Goal: Transaction & Acquisition: Register for event/course

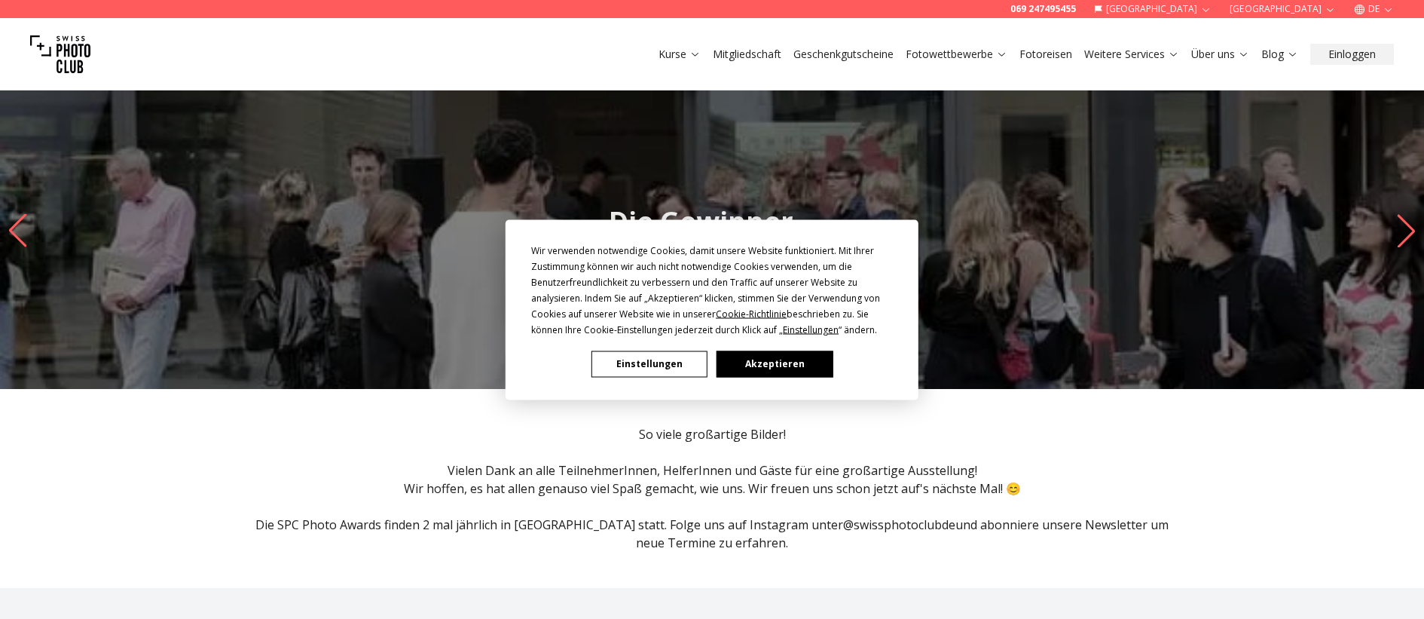
click at [950, 57] on div "Wir verwenden notwendige Cookies, damit unsere Website funktioniert. Mit Ihrer …" at bounding box center [712, 309] width 1424 height 619
drag, startPoint x: 759, startPoint y: 365, endPoint x: 759, endPoint y: 354, distance: 10.6
click at [759, 362] on button "Akzeptieren" at bounding box center [775, 363] width 116 height 26
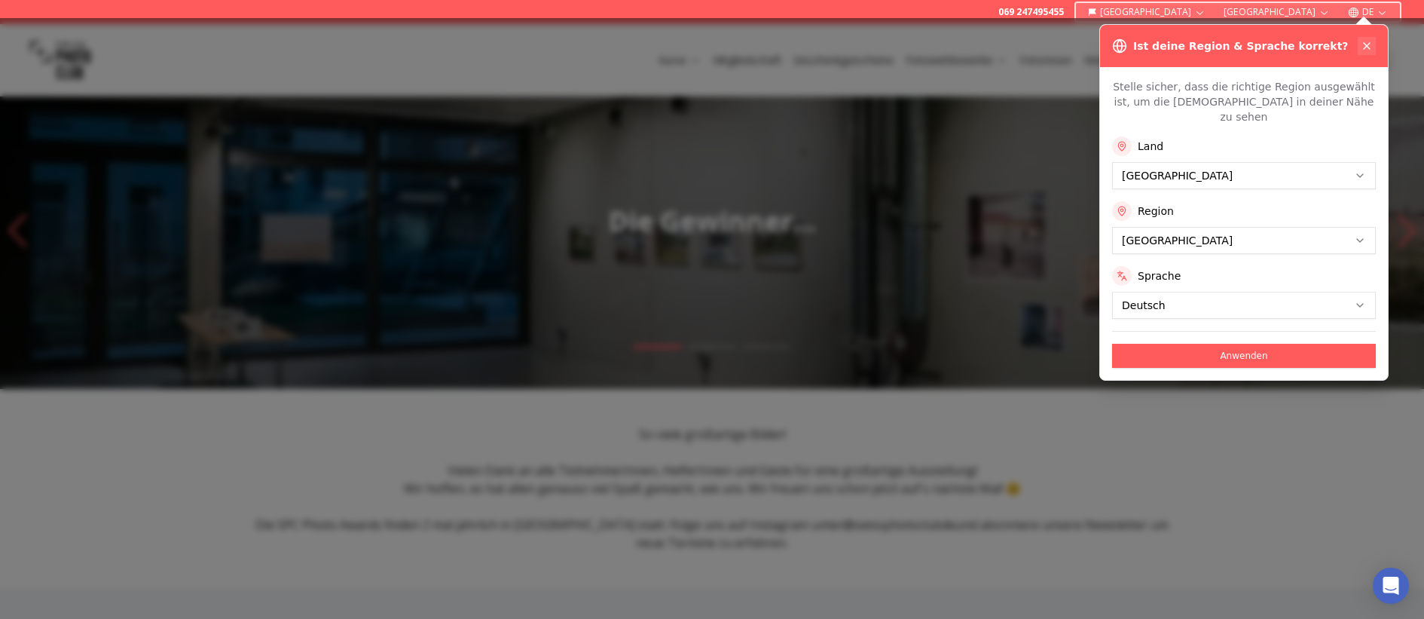
click at [1370, 45] on icon at bounding box center [1367, 46] width 12 height 12
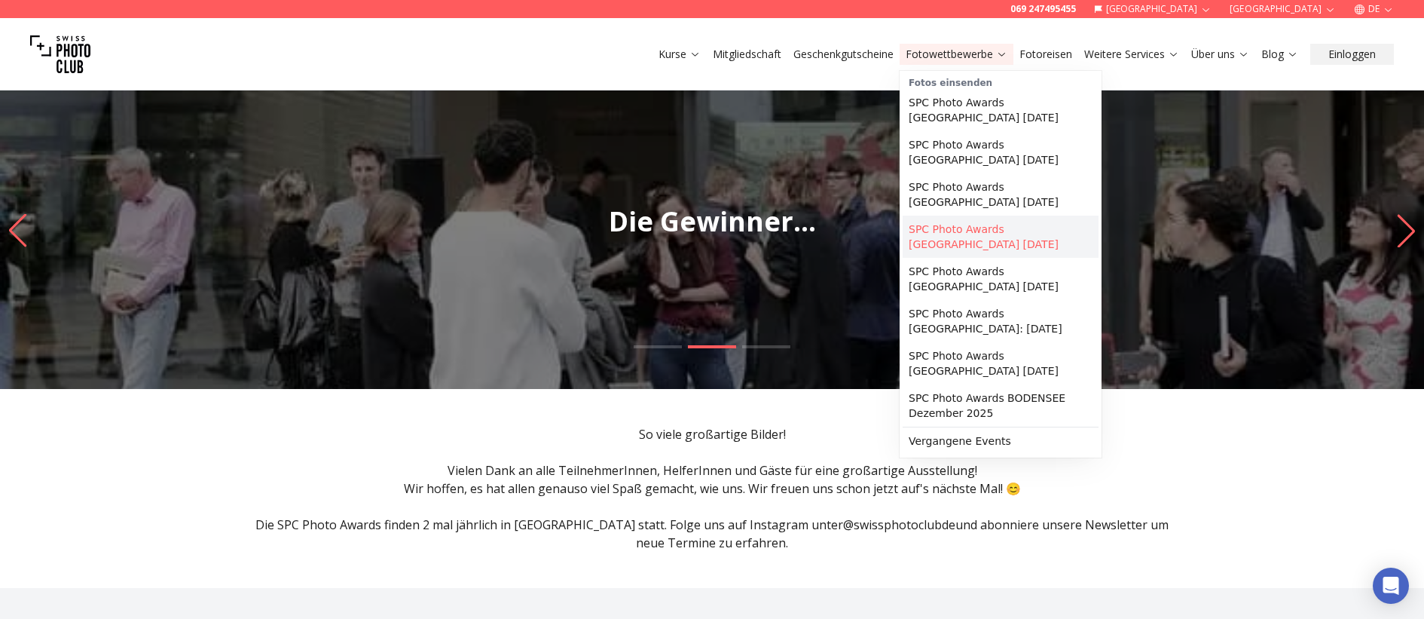
click at [970, 215] on link "SPC Photo Awards [GEOGRAPHIC_DATA] [DATE]" at bounding box center [1001, 236] width 196 height 42
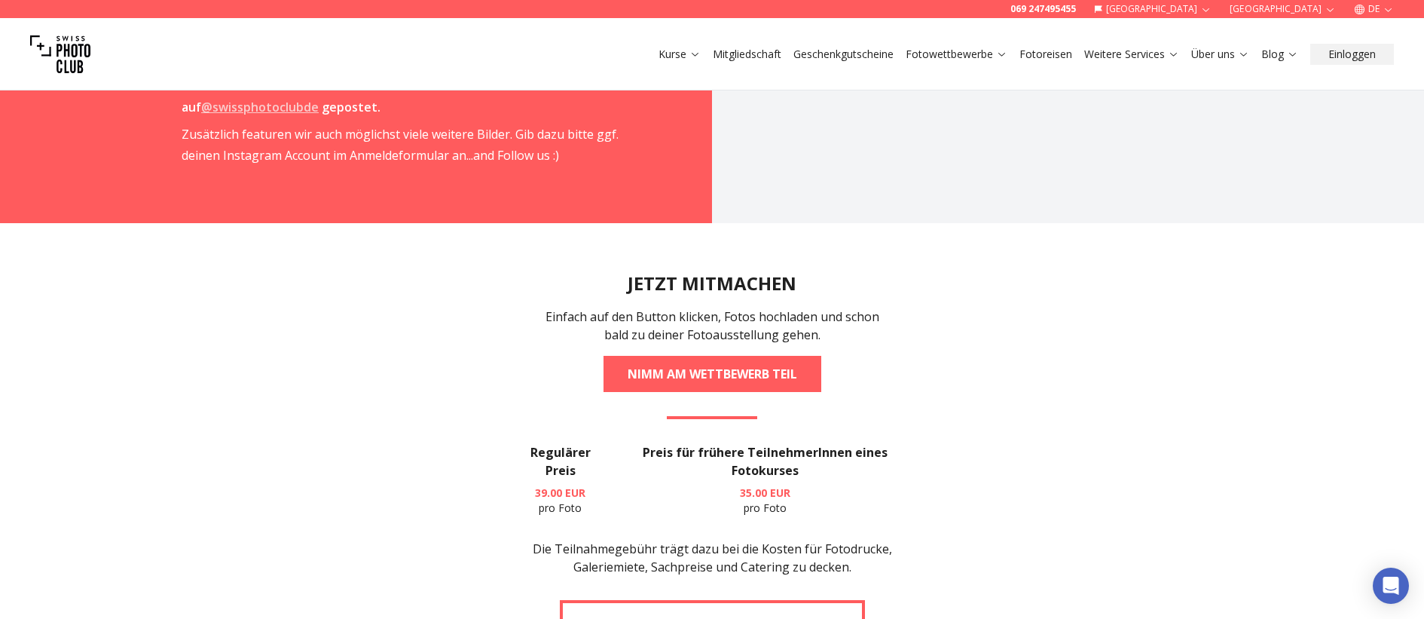
scroll to position [2486, 0]
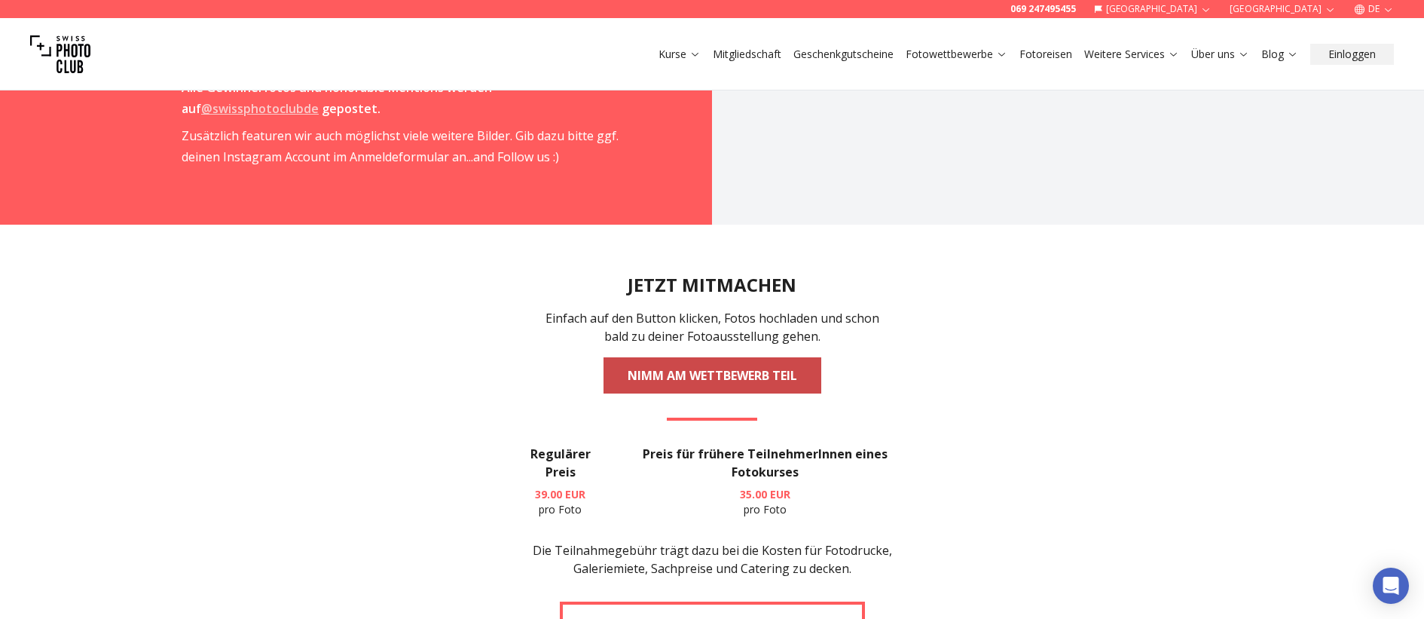
click at [677, 357] on link "NIMM AM WETTBEWERB TEIL" at bounding box center [713, 375] width 218 height 36
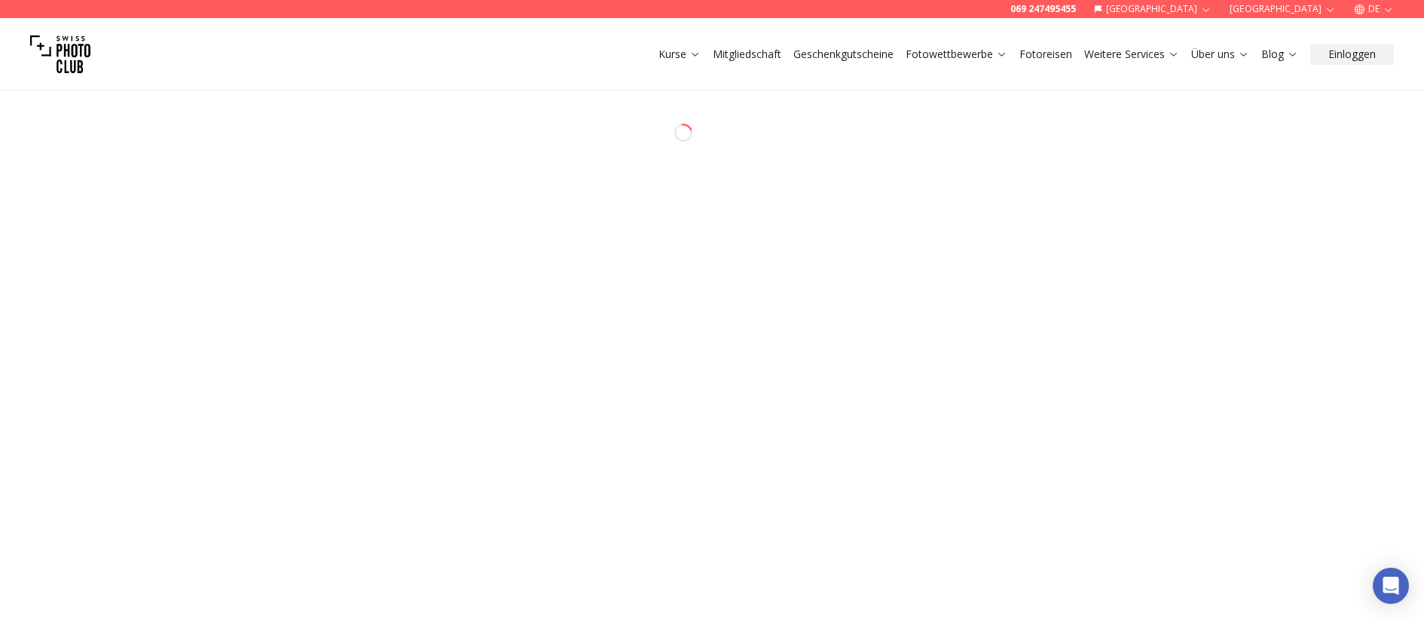
select select "*******"
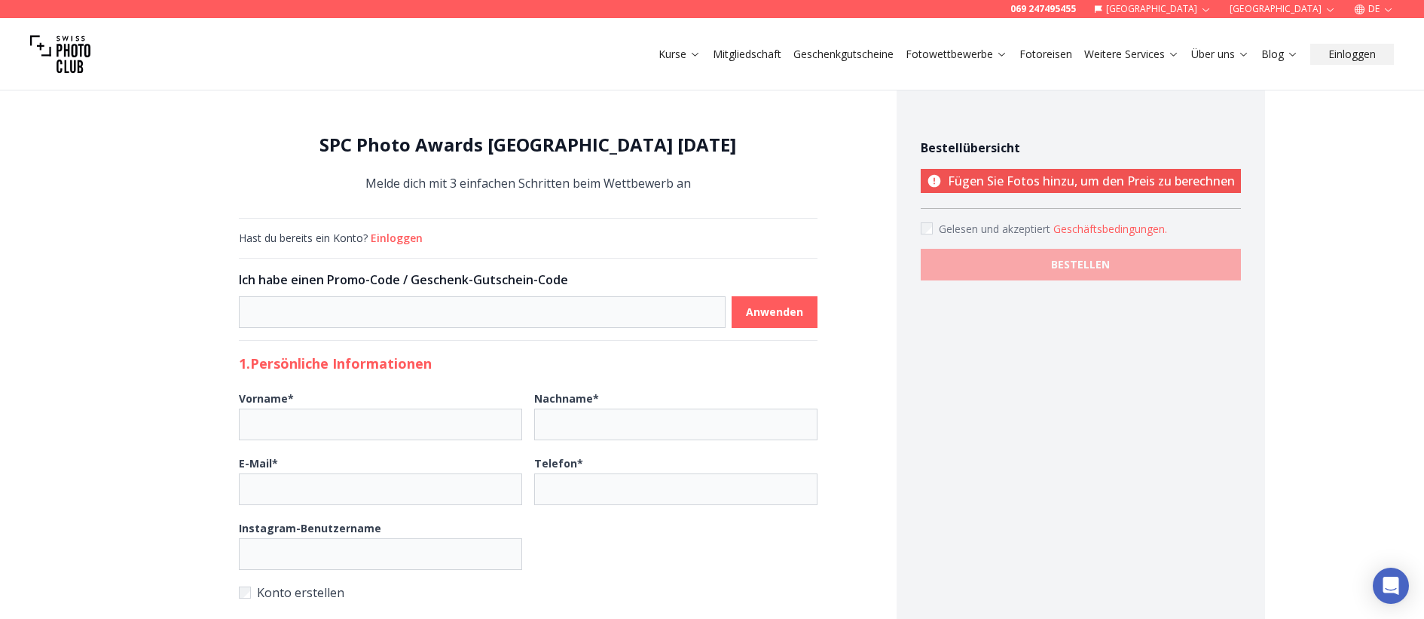
click at [753, 56] on link "Mitgliedschaft" at bounding box center [747, 54] width 69 height 15
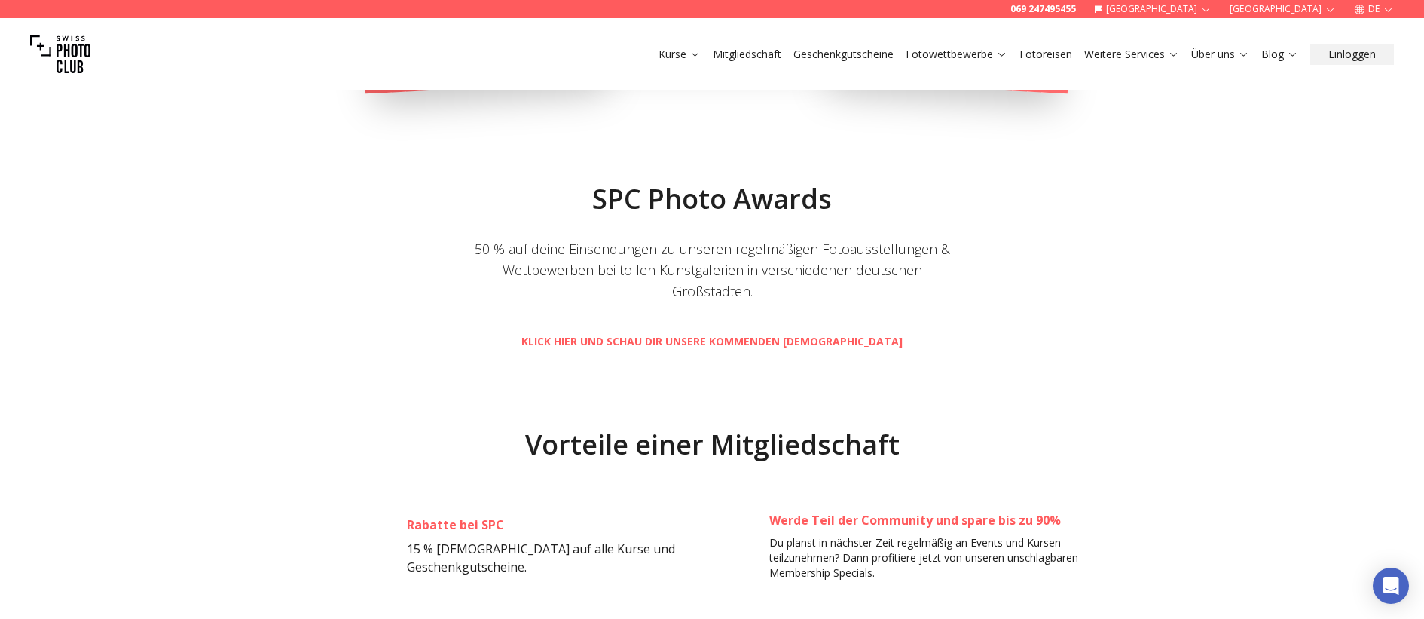
scroll to position [753, 0]
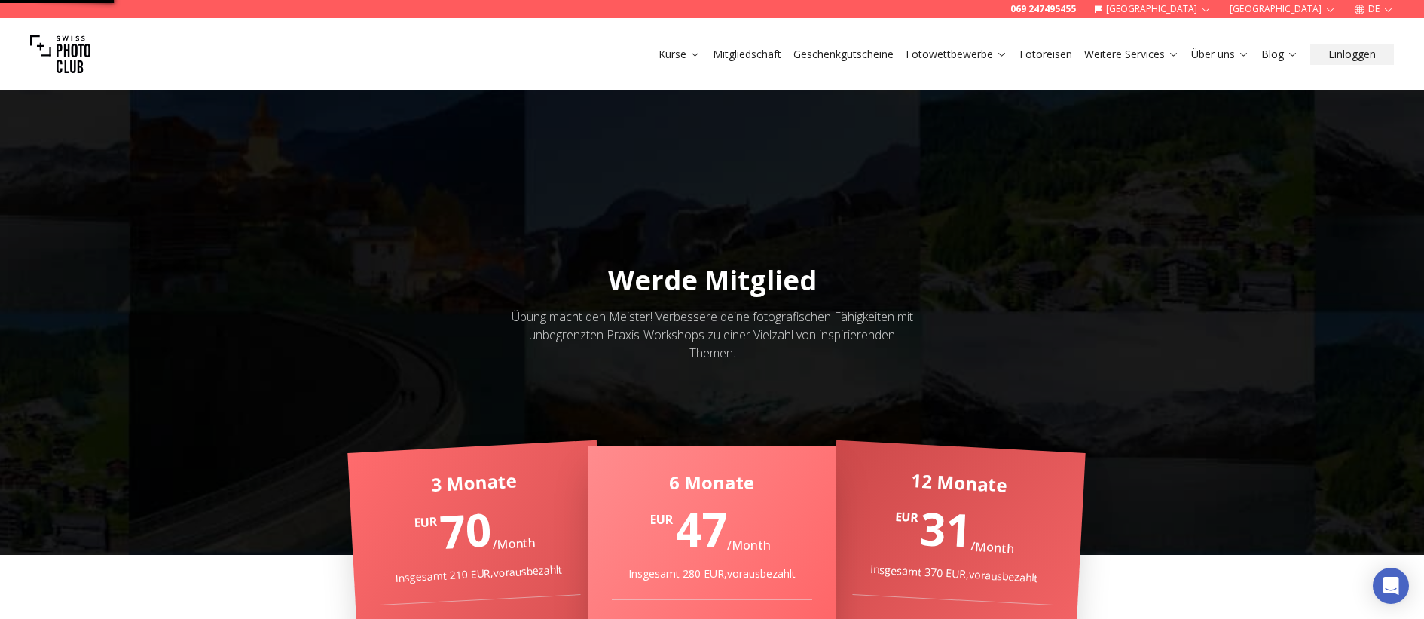
select select "*******"
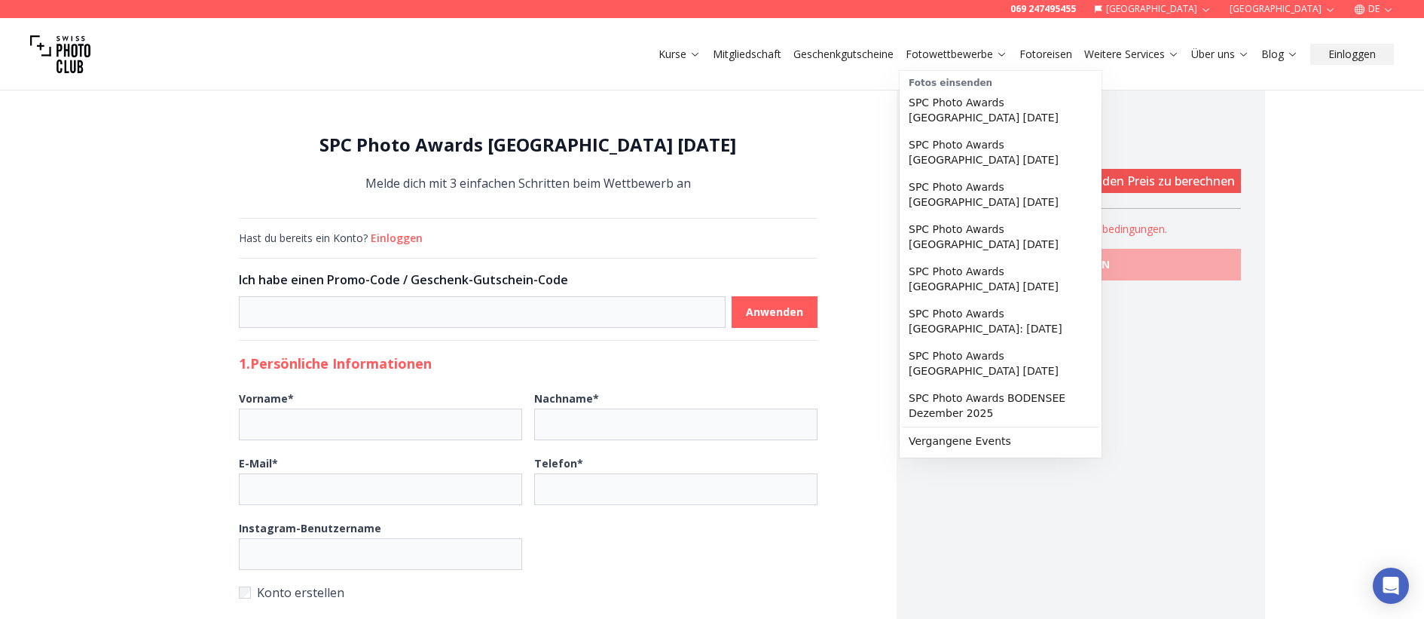
click at [933, 50] on link "Fotowettbewerbe" at bounding box center [957, 54] width 102 height 15
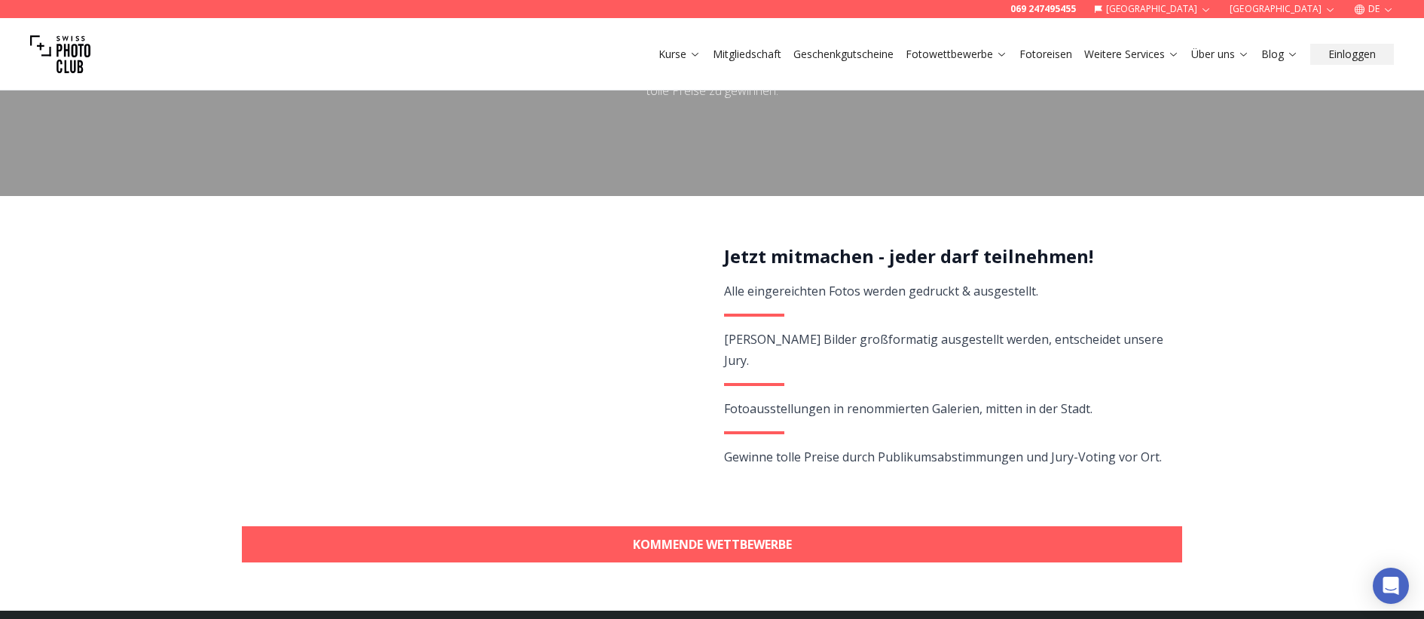
scroll to position [151, 0]
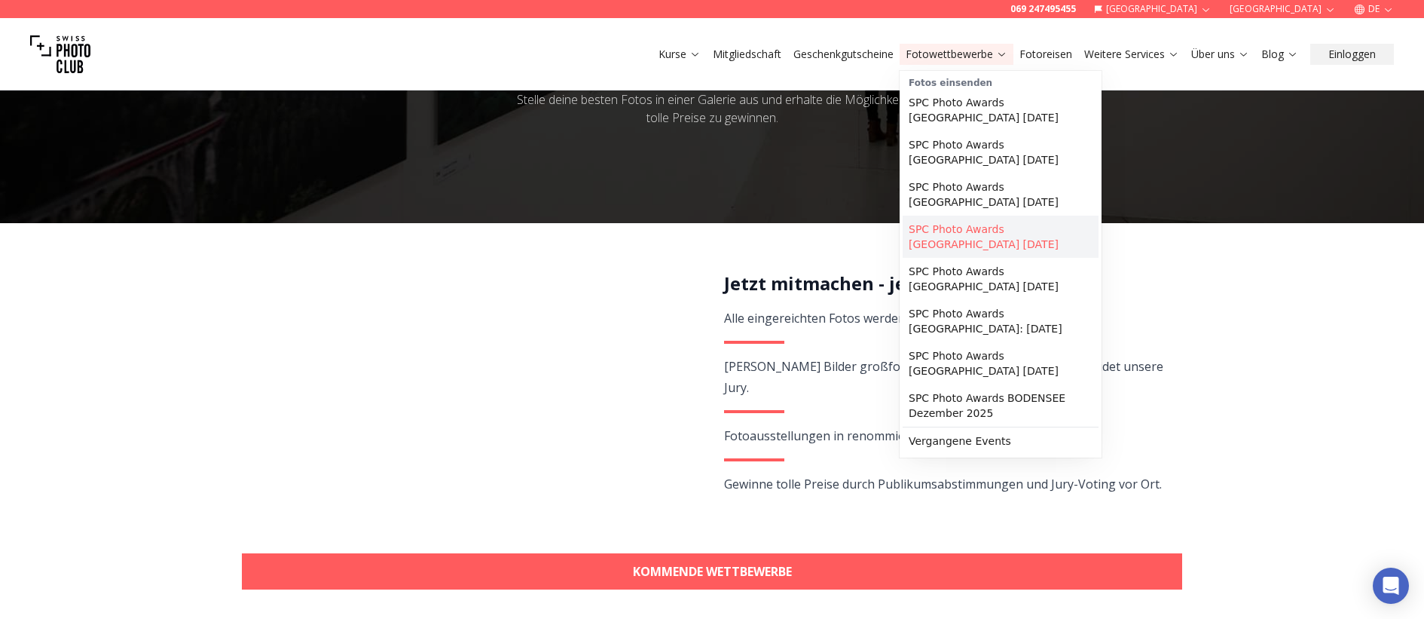
click at [958, 215] on link "SPC Photo Awards [GEOGRAPHIC_DATA] [DATE]" at bounding box center [1001, 236] width 196 height 42
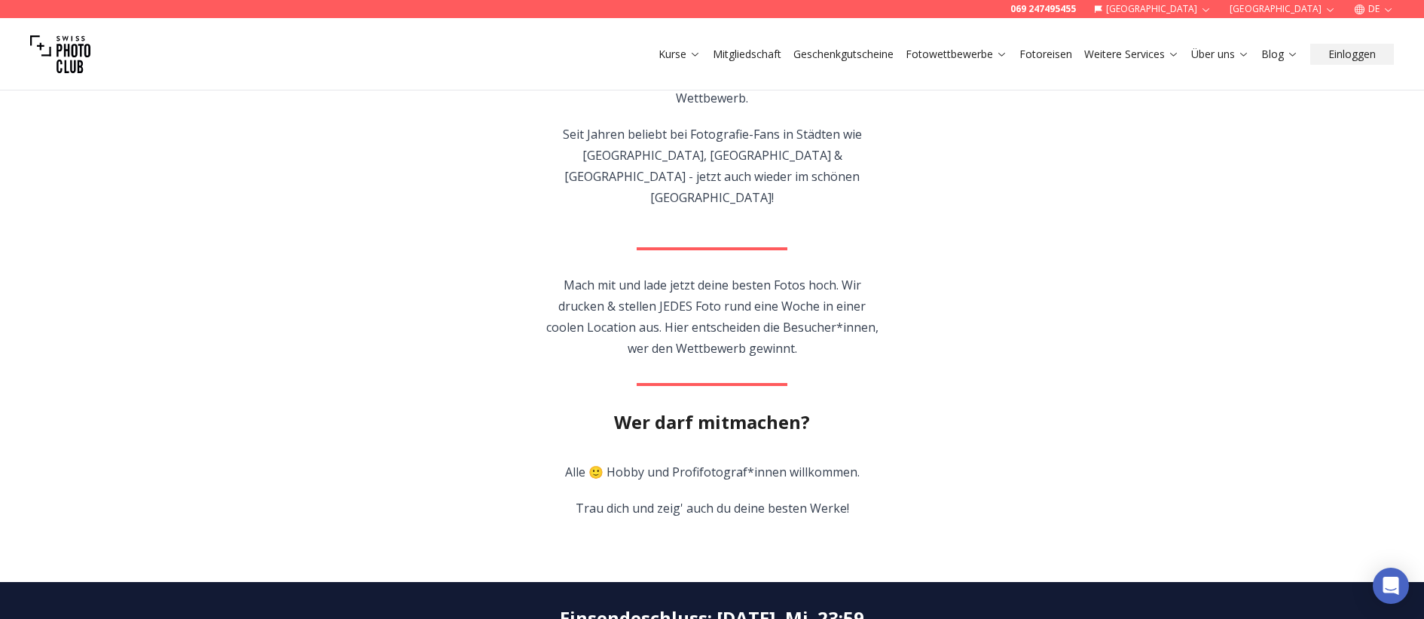
scroll to position [75, 0]
